Goal: Task Accomplishment & Management: Manage account settings

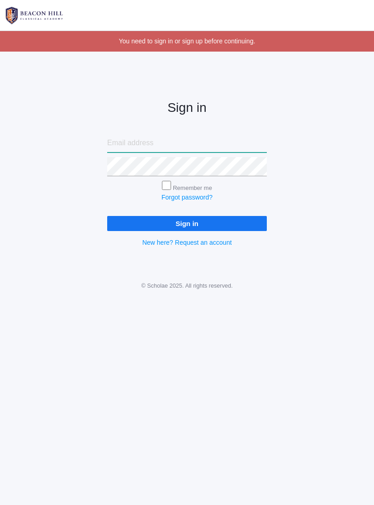
type input "[EMAIL_ADDRESS][DOMAIN_NAME]"
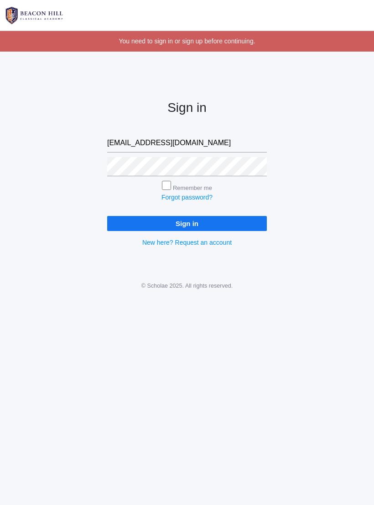
click at [187, 222] on input "Sign in" at bounding box center [187, 223] width 160 height 15
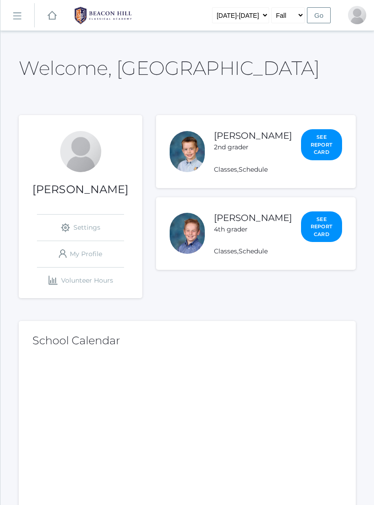
click at [238, 140] on link "Daniel Sandeman" at bounding box center [253, 135] width 78 height 11
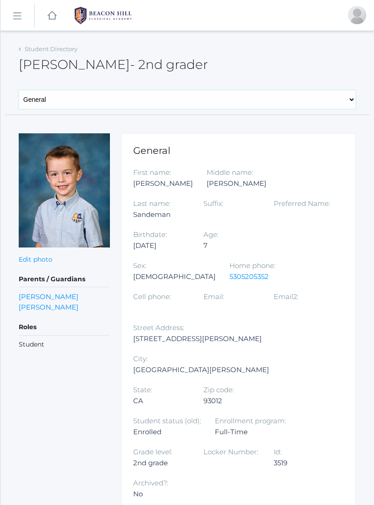
click at [164, 101] on select "General Family Lesson Plans Attendance Contacts Classes Schedule Grades Medical" at bounding box center [187, 99] width 337 height 19
select select "/students/3519/lesson-plans"
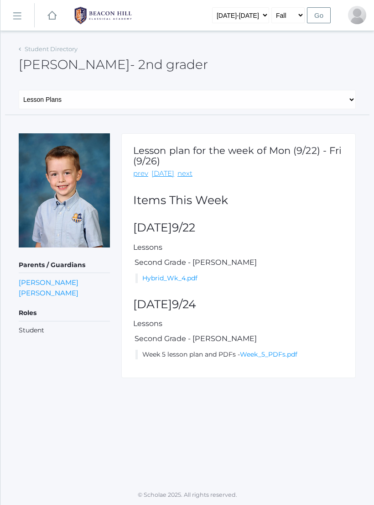
click at [184, 274] on link "Hybrid_Wk_4.pdf" at bounding box center [169, 278] width 55 height 8
